Goal: Register for event/course

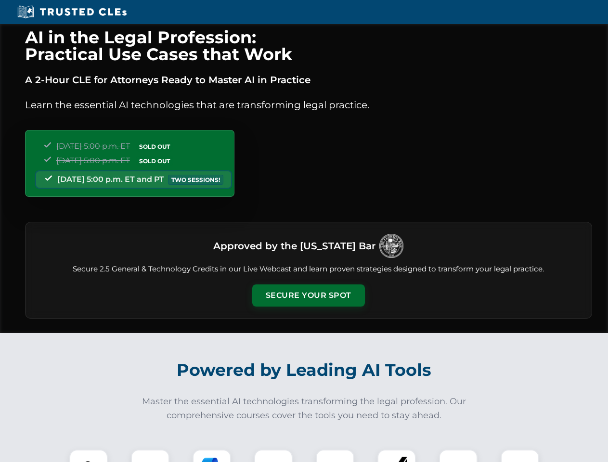
click at [308, 296] on button "Secure Your Spot" at bounding box center [308, 296] width 113 height 22
click at [89, 456] on img at bounding box center [89, 469] width 28 height 28
click at [150, 456] on div at bounding box center [150, 469] width 39 height 39
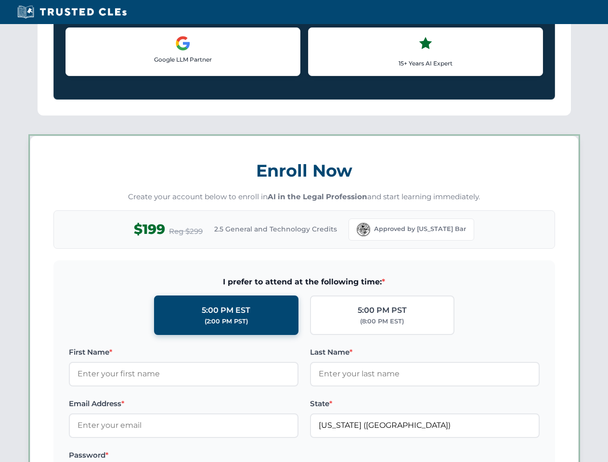
click at [274, 456] on label "Password *" at bounding box center [184, 456] width 230 height 12
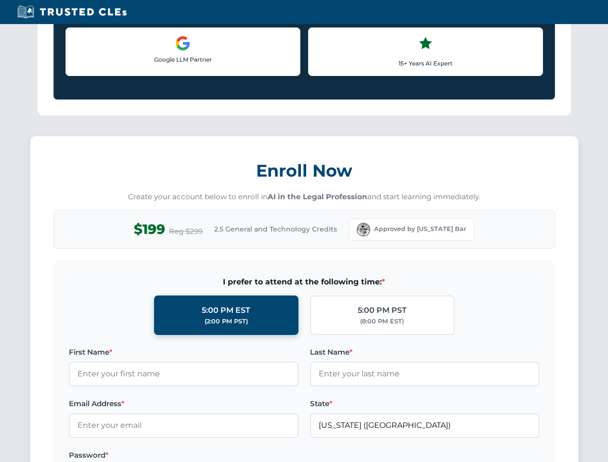
scroll to position [945, 0]
